Goal: Task Accomplishment & Management: Use online tool/utility

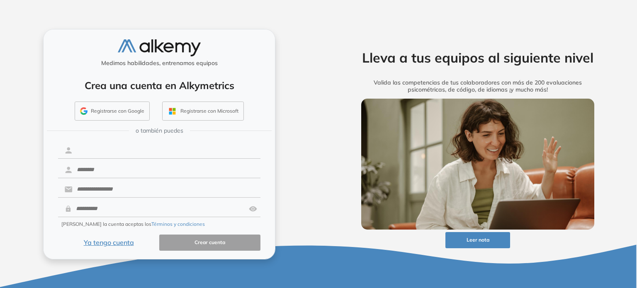
click at [143, 151] on input "text" at bounding box center [167, 151] width 188 height 16
click at [124, 242] on button "Ya tengo cuenta" at bounding box center [108, 243] width 101 height 16
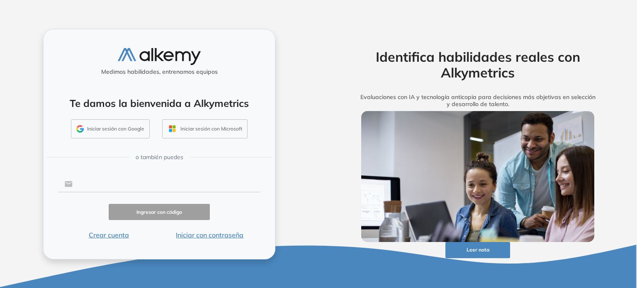
click at [136, 189] on input "text" at bounding box center [167, 184] width 188 height 16
type input "**********"
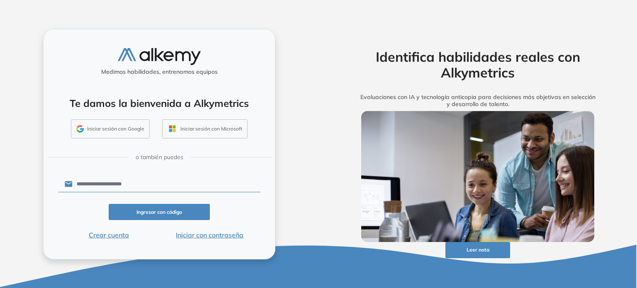
click at [207, 235] on button "Iniciar con contraseña" at bounding box center [209, 235] width 101 height 10
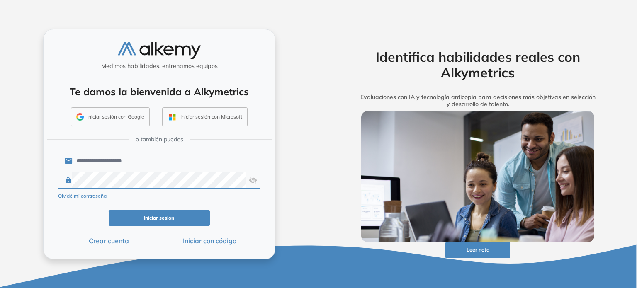
click at [163, 218] on button "Iniciar sesión" at bounding box center [159, 218] width 101 height 16
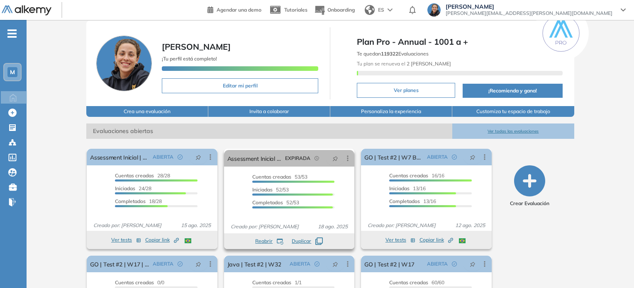
scroll to position [41, 0]
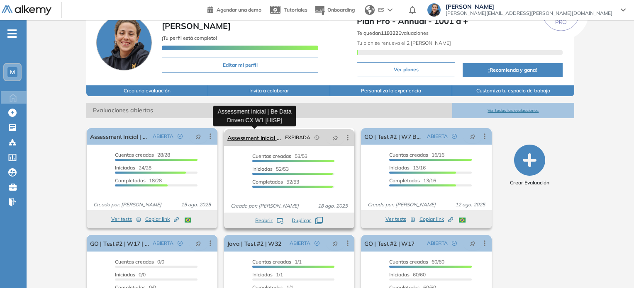
click at [265, 138] on link "Assessment Inicial | Be Data Driven CX W1 [HISP]" at bounding box center [254, 137] width 54 height 17
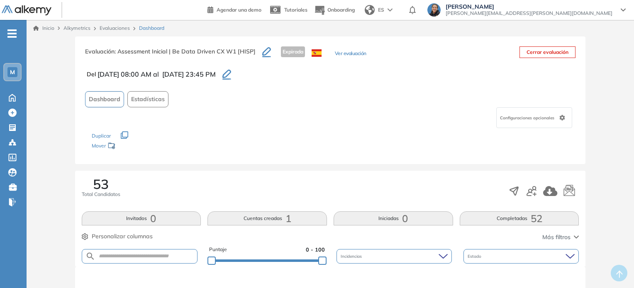
click at [231, 75] on icon "button" at bounding box center [226, 74] width 9 height 8
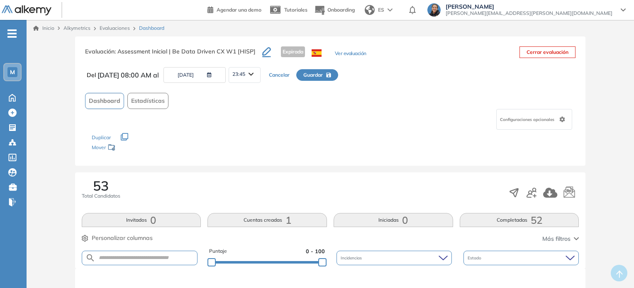
click at [226, 72] on button "22/08/2025" at bounding box center [194, 75] width 62 height 16
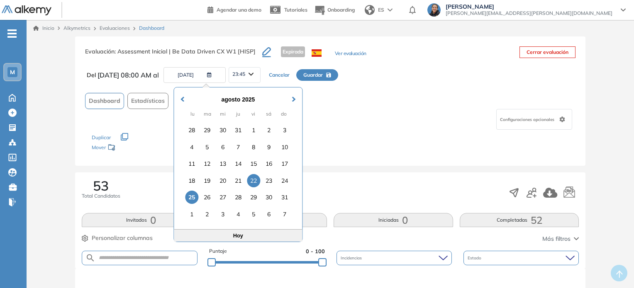
click at [194, 198] on div "25" at bounding box center [191, 197] width 13 height 13
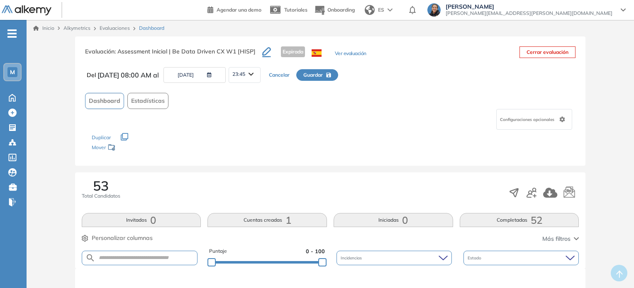
click at [323, 76] on span "Guardar" at bounding box center [312, 74] width 19 height 7
type input "**********"
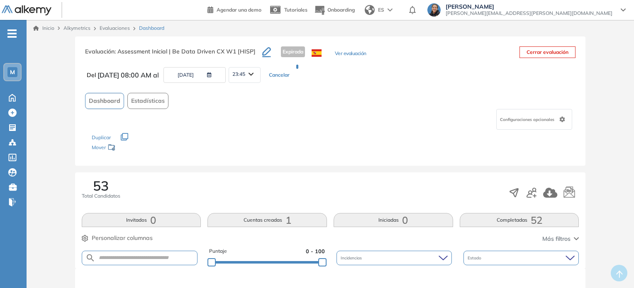
type input "**********"
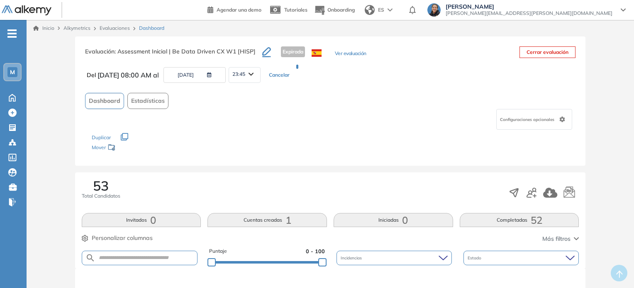
type input "**********"
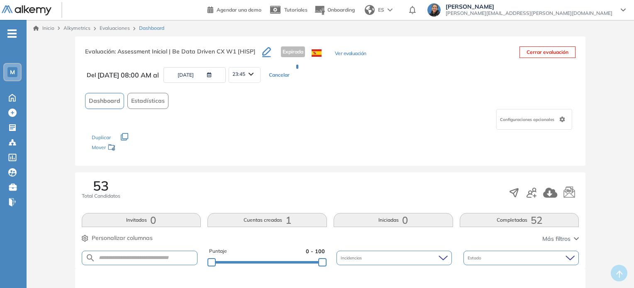
type input "**********"
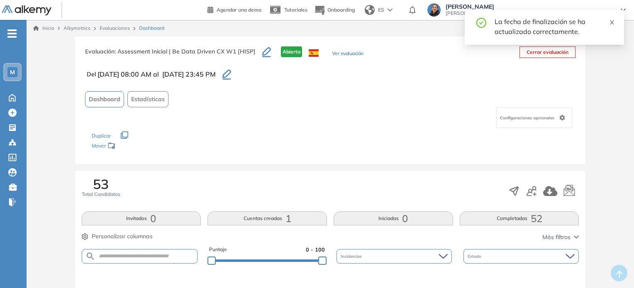
click at [612, 20] on icon "close" at bounding box center [612, 22] width 6 height 6
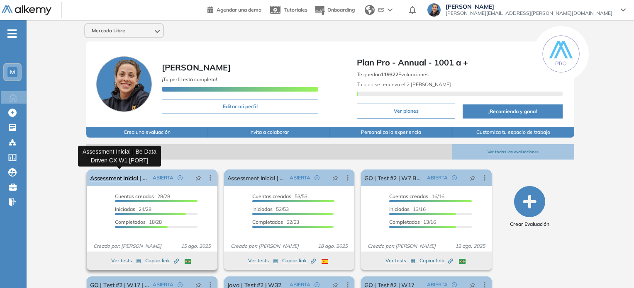
click at [125, 175] on link "Assessment Inicial | Be Data Driven CX W1 [PORT]" at bounding box center [119, 178] width 59 height 17
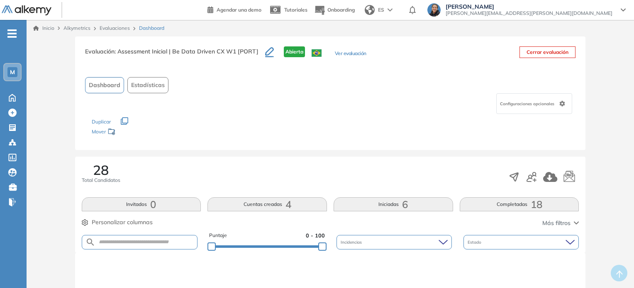
click at [267, 51] on icon "button" at bounding box center [269, 52] width 9 height 10
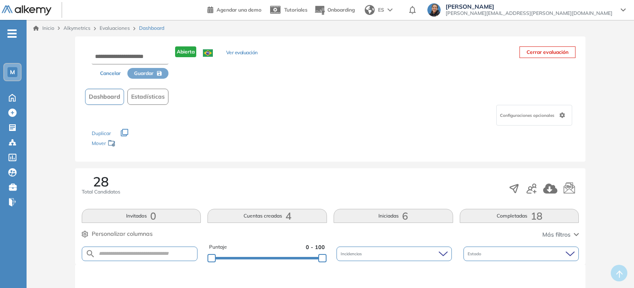
click at [109, 73] on button "Cancelar" at bounding box center [110, 73] width 34 height 11
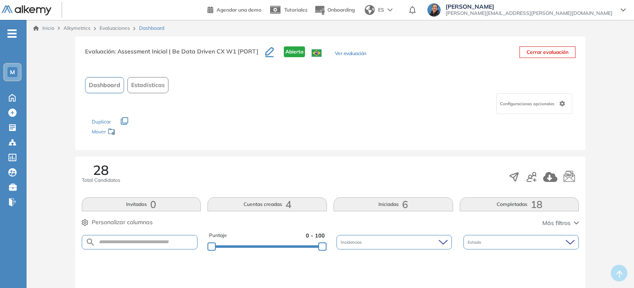
click at [535, 107] on div "Configuraciones opcionales" at bounding box center [534, 103] width 76 height 21
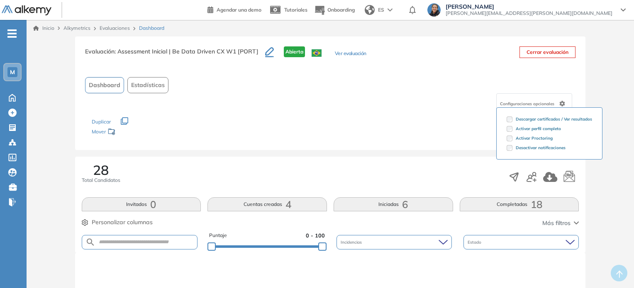
click at [508, 97] on div "Configuraciones opcionales" at bounding box center [534, 103] width 76 height 21
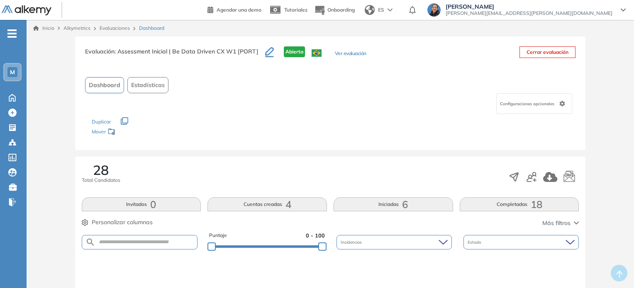
click at [422, 98] on div "Configuraciones opcionales" at bounding box center [330, 103] width 491 height 21
click at [549, 177] on icon "button" at bounding box center [550, 177] width 15 height 10
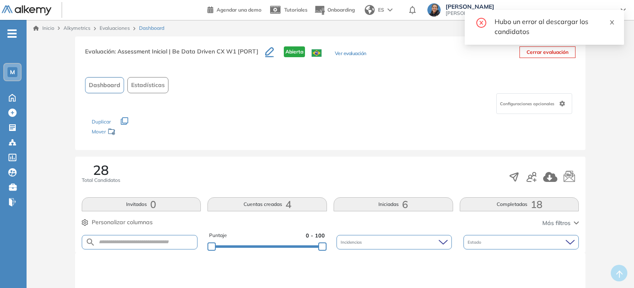
click at [612, 21] on icon "close" at bounding box center [612, 22] width 6 height 6
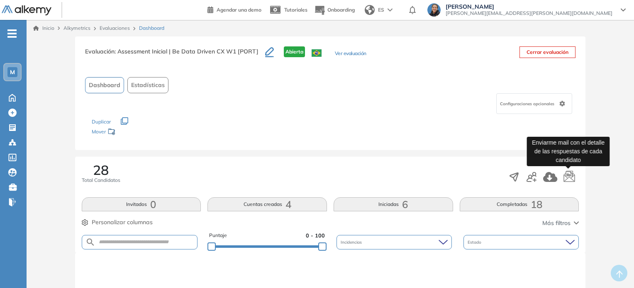
click at [569, 176] on icon "button" at bounding box center [569, 177] width 12 height 12
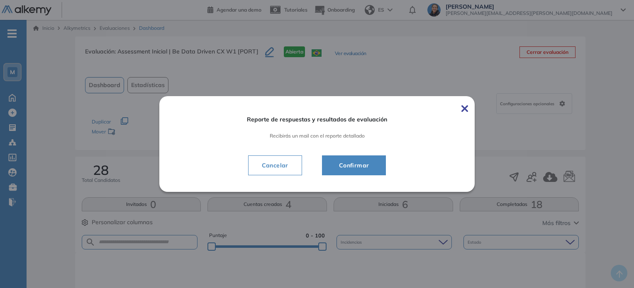
click at [472, 107] on div "Reporte de respuestas y resultados de evaluación Recibirás un mail con el repor…" at bounding box center [316, 144] width 315 height 96
click at [466, 107] on img at bounding box center [464, 108] width 7 height 7
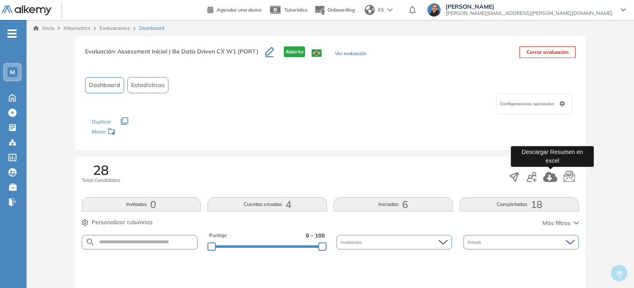
click at [553, 176] on icon "button" at bounding box center [550, 177] width 14 height 10
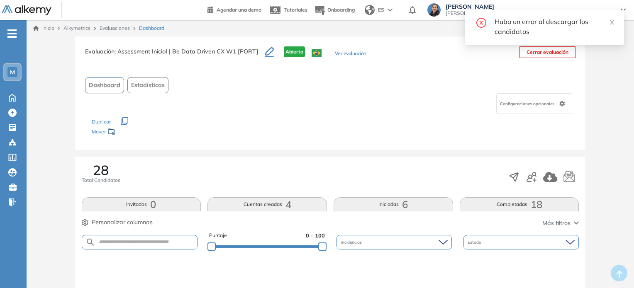
click at [615, 23] on div "Hubo un error al descargar los candidatos" at bounding box center [543, 27] width 159 height 35
click at [617, 19] on div "Hubo un error al descargar los candidatos" at bounding box center [543, 27] width 159 height 35
click at [610, 23] on icon "close" at bounding box center [612, 22] width 6 height 6
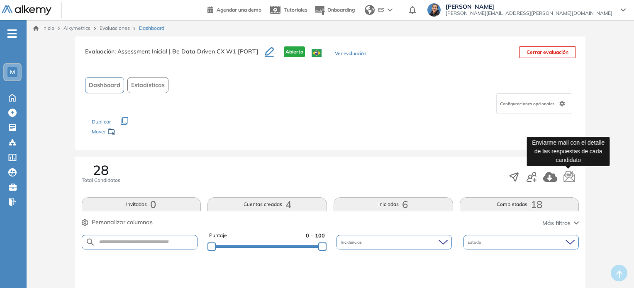
click at [569, 173] on icon "button" at bounding box center [569, 177] width 12 height 12
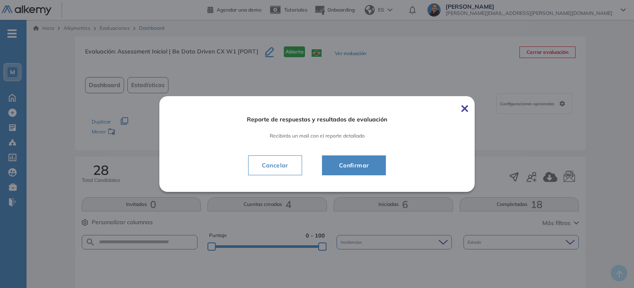
click at [367, 162] on span "Confirmar" at bounding box center [354, 165] width 44 height 10
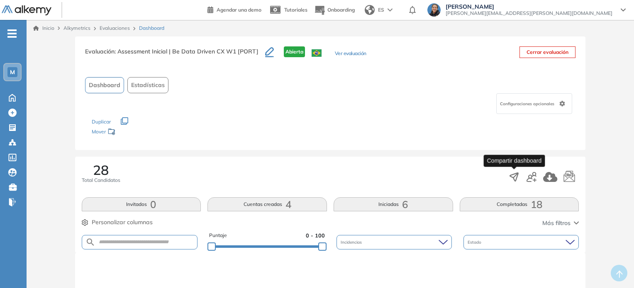
click at [514, 175] on icon "button" at bounding box center [514, 177] width 8 height 8
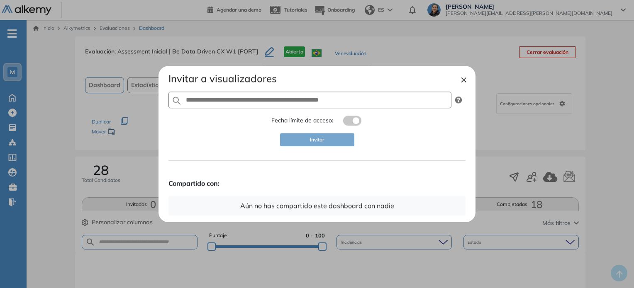
click at [464, 80] on button "×" at bounding box center [463, 79] width 7 height 10
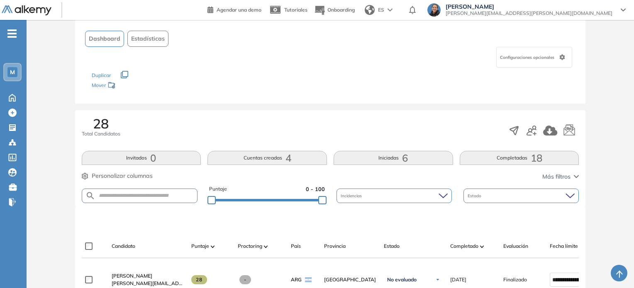
scroll to position [41, 0]
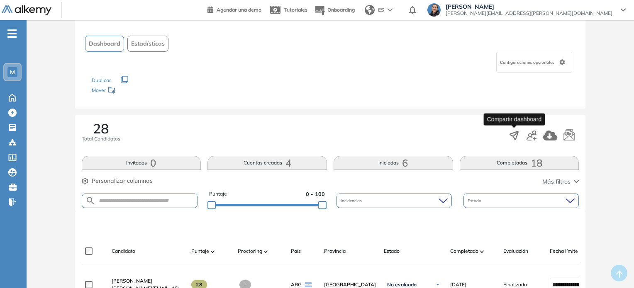
click at [514, 134] on icon "button" at bounding box center [514, 136] width 12 height 12
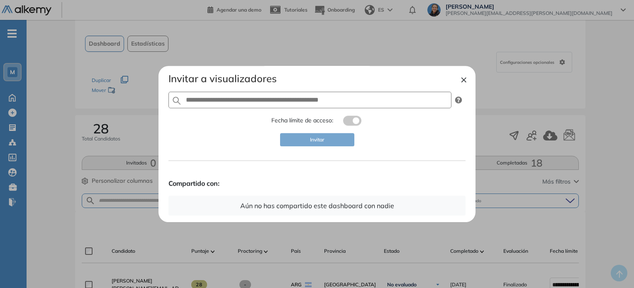
click at [467, 79] on button "×" at bounding box center [463, 79] width 7 height 10
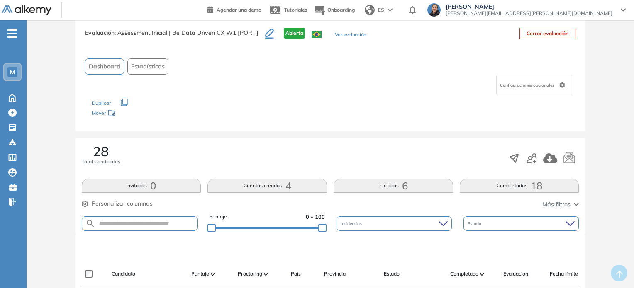
scroll to position [0, 0]
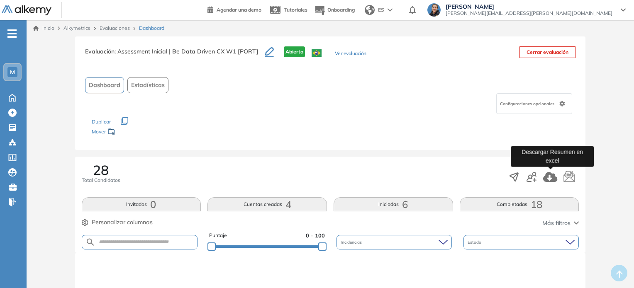
click at [549, 172] on icon "button" at bounding box center [550, 177] width 14 height 10
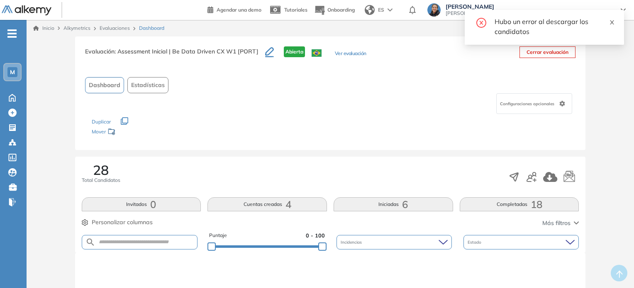
click at [612, 21] on icon "close" at bounding box center [612, 22] width 6 height 6
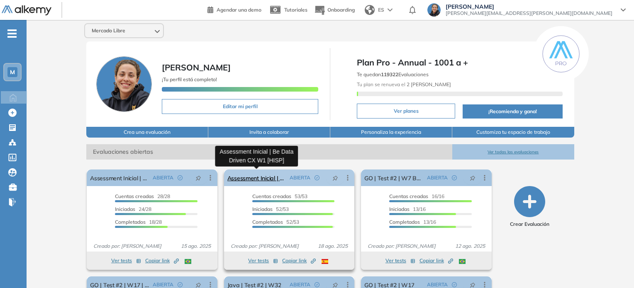
click at [267, 178] on link "Assessment Inicial | Be Data Driven CX W1 [HISP]" at bounding box center [256, 178] width 59 height 17
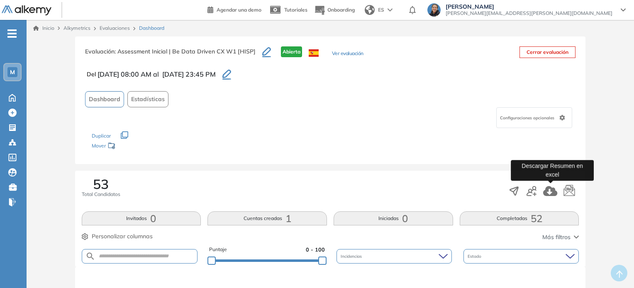
click at [553, 190] on icon "button" at bounding box center [550, 191] width 14 height 10
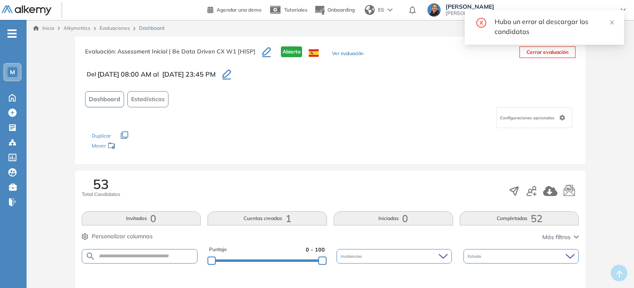
drag, startPoint x: 608, startPoint y: 19, endPoint x: 612, endPoint y: 49, distance: 29.7
click at [608, 19] on div "Hubo un error al descargar los candidatos" at bounding box center [553, 27] width 119 height 20
click at [610, 24] on icon "close" at bounding box center [612, 22] width 6 height 6
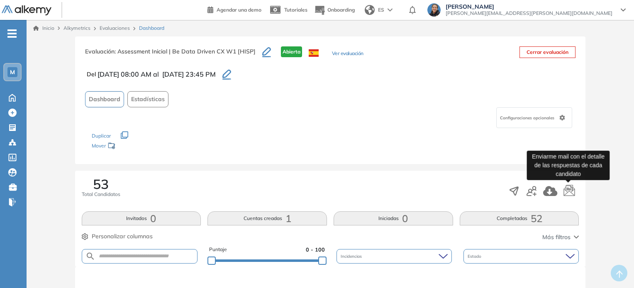
click at [569, 189] on icon "button" at bounding box center [569, 191] width 12 height 12
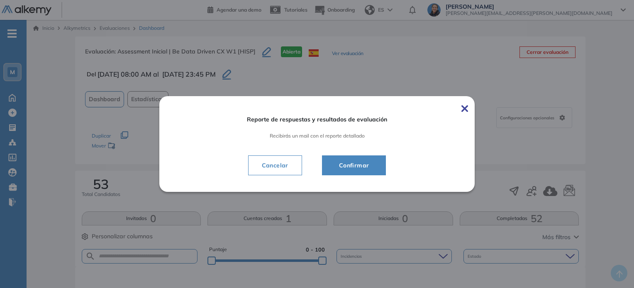
click at [358, 167] on span "Confirmar" at bounding box center [354, 165] width 44 height 10
